Goal: Information Seeking & Learning: Learn about a topic

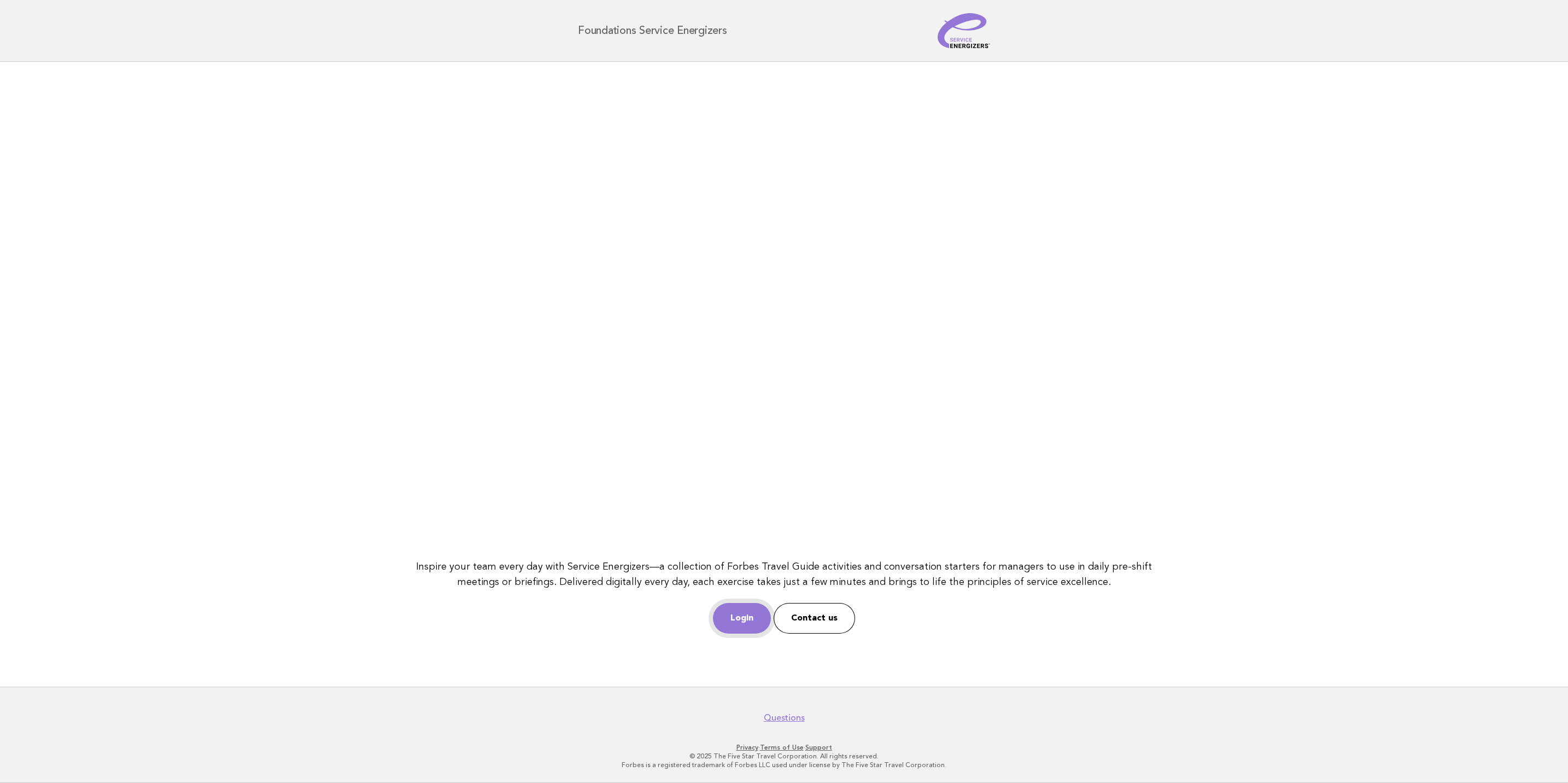
click at [732, 612] on link "Login" at bounding box center [742, 618] width 58 height 31
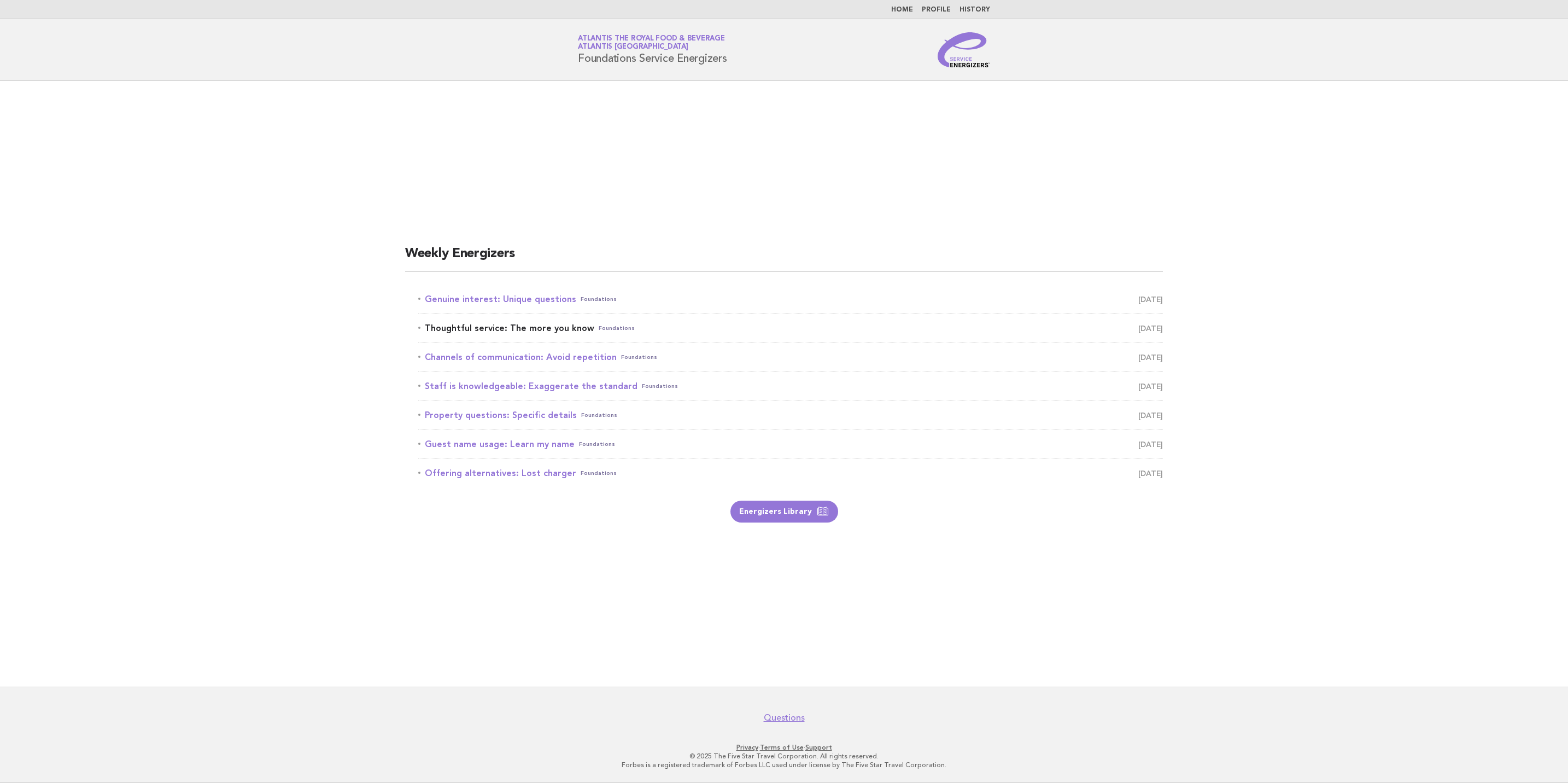
click at [1142, 332] on span "September 24" at bounding box center [1151, 328] width 24 height 15
